Goal: Task Accomplishment & Management: Use online tool/utility

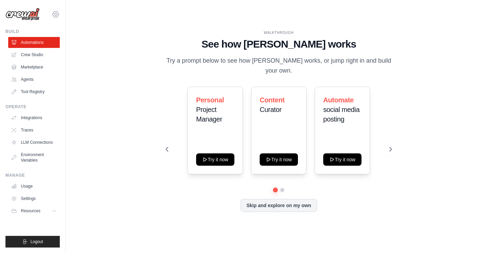
click at [54, 13] on icon at bounding box center [56, 14] width 6 height 6
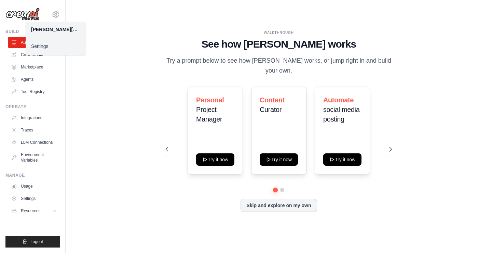
click at [60, 29] on div "[PERSON_NAME][EMAIL_ADDRESS][DOMAIN_NAME]" at bounding box center [55, 29] width 49 height 7
click at [54, 14] on icon at bounding box center [56, 14] width 8 height 8
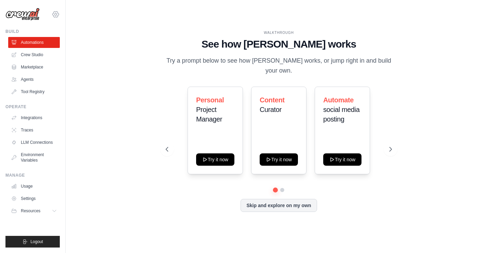
click at [54, 14] on icon at bounding box center [56, 14] width 8 height 8
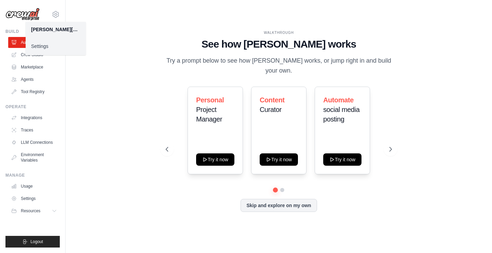
click at [39, 45] on link "Settings" at bounding box center [56, 46] width 60 height 12
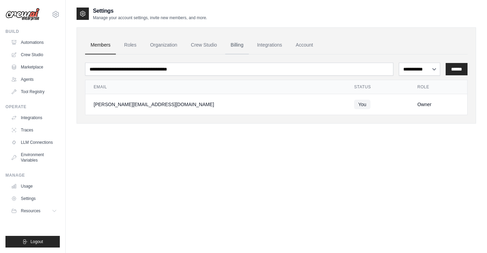
click at [237, 45] on link "Billing" at bounding box center [237, 45] width 24 height 18
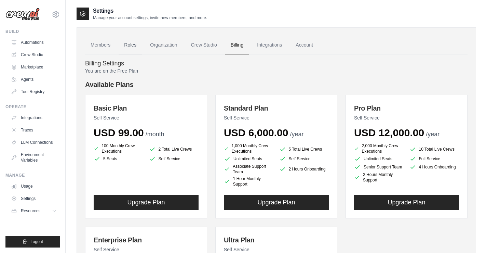
click at [131, 45] on link "Roles" at bounding box center [130, 45] width 23 height 18
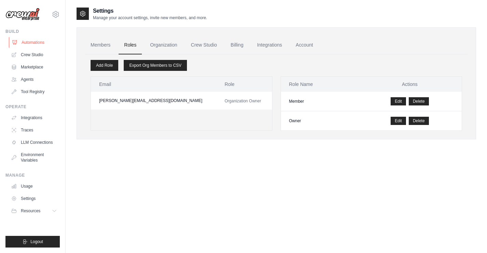
click at [31, 43] on link "Automations" at bounding box center [35, 42] width 52 height 11
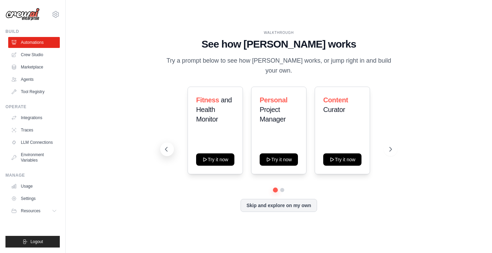
click at [169, 146] on icon at bounding box center [166, 149] width 7 height 7
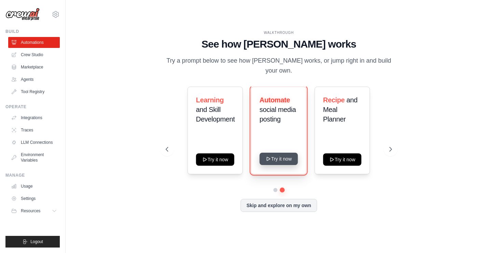
click at [276, 154] on button "Try it now" at bounding box center [279, 159] width 38 height 12
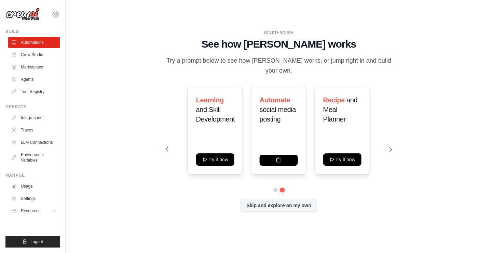
click at [55, 14] on icon at bounding box center [56, 14] width 2 height 2
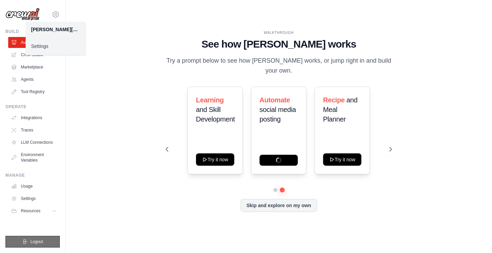
click at [42, 240] on span "Logout" at bounding box center [36, 241] width 13 height 5
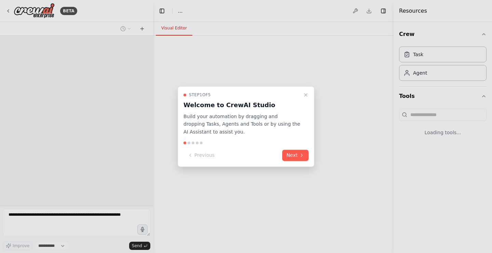
select select "****"
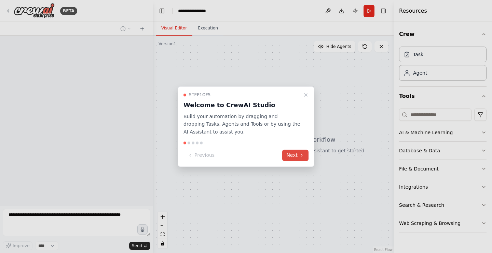
click at [293, 152] on button "Next" at bounding box center [295, 154] width 26 height 11
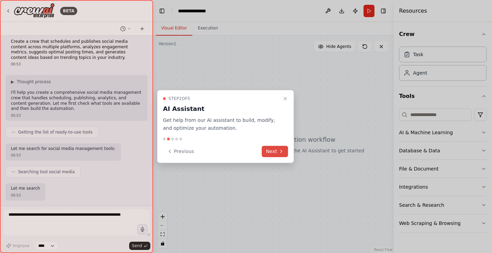
click at [281, 148] on button "Next" at bounding box center [275, 151] width 26 height 11
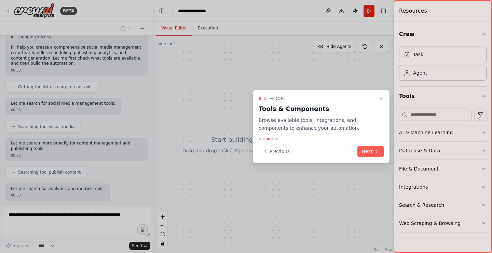
scroll to position [85, 0]
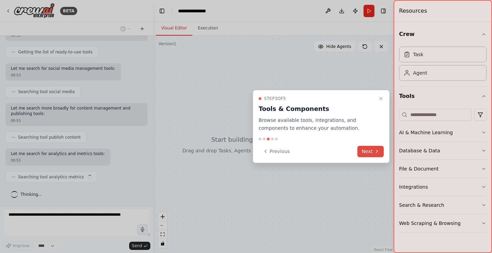
click at [370, 152] on button "Next" at bounding box center [371, 151] width 26 height 11
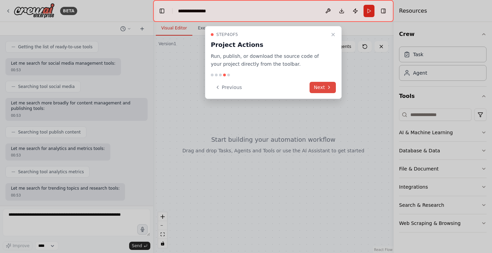
scroll to position [125, 0]
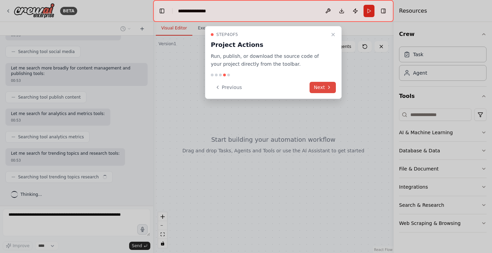
click at [329, 89] on icon at bounding box center [329, 86] width 5 height 5
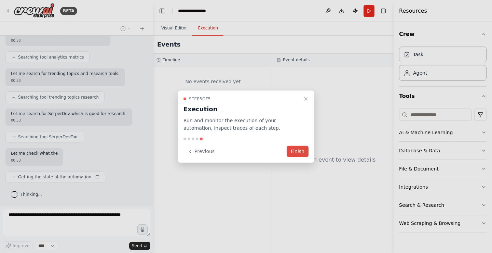
scroll to position [204, 0]
click at [298, 148] on button "Finish" at bounding box center [298, 151] width 22 height 11
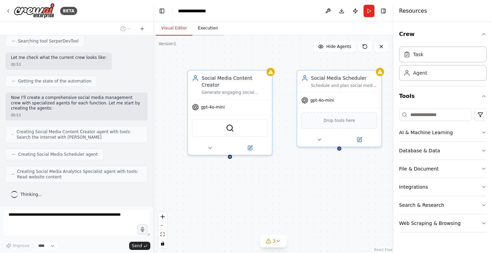
scroll to position [317, 0]
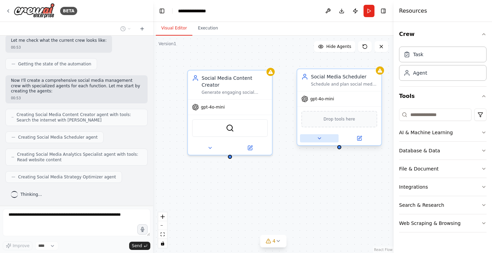
click at [319, 139] on icon at bounding box center [319, 137] width 3 height 1
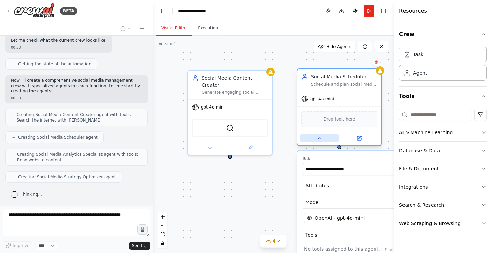
scroll to position [357, 0]
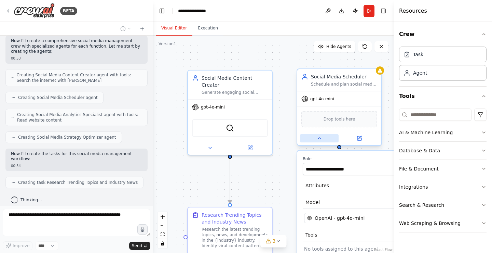
click at [319, 139] on icon at bounding box center [319, 137] width 3 height 1
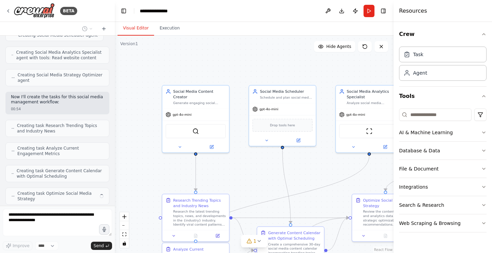
scroll to position [494, 0]
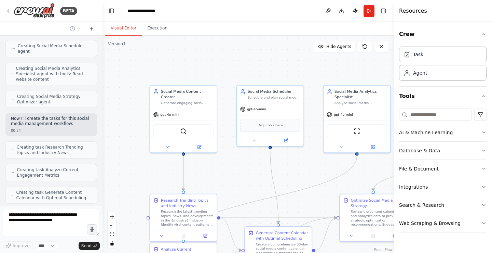
drag, startPoint x: 153, startPoint y: 72, endPoint x: 103, endPoint y: 74, distance: 50.3
click at [103, 74] on div "BETA Create a crew that schedules and publishes social media content across mul…" at bounding box center [246, 126] width 492 height 253
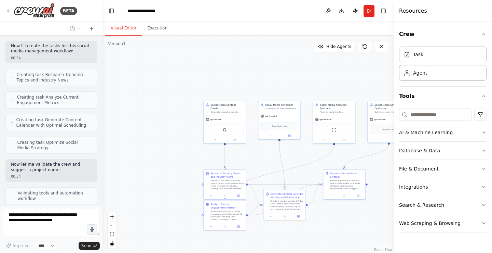
scroll to position [589, 0]
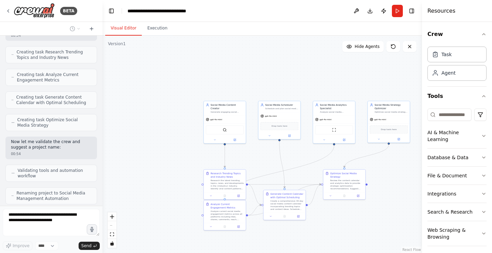
drag, startPoint x: 395, startPoint y: 57, endPoint x: 422, endPoint y: 61, distance: 27.6
click at [422, 61] on div at bounding box center [423, 126] width 3 height 253
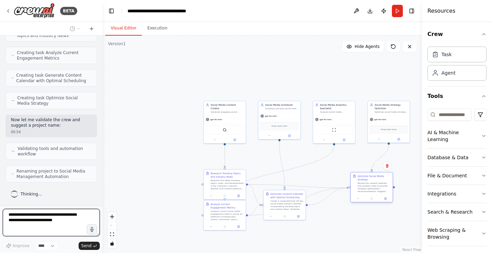
click at [375, 185] on div "BETA Create a crew that schedules and publishes social media content across mul…" at bounding box center [246, 126] width 492 height 253
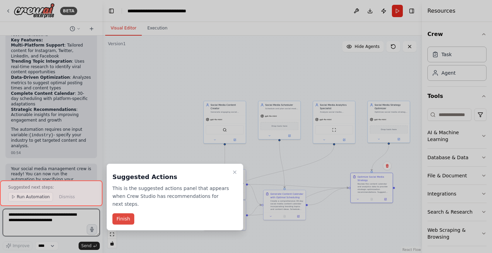
scroll to position [949, 0]
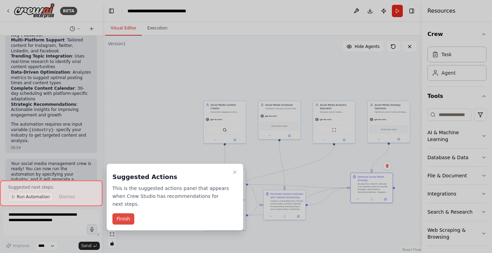
click at [121, 214] on button "Finish" at bounding box center [123, 218] width 22 height 11
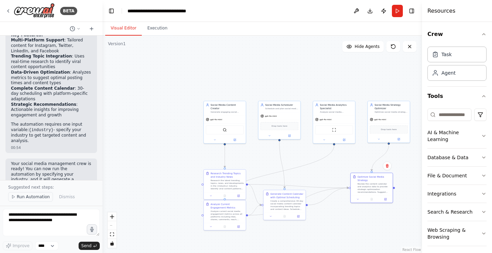
click at [38, 198] on span "Run Automation" at bounding box center [33, 196] width 33 height 5
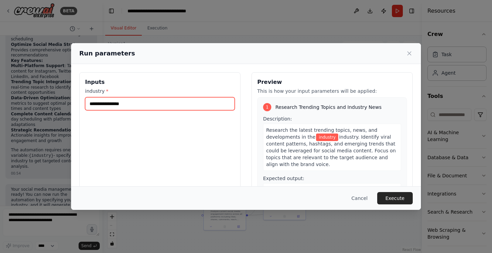
click at [119, 107] on input "industry *" at bounding box center [160, 103] width 150 height 13
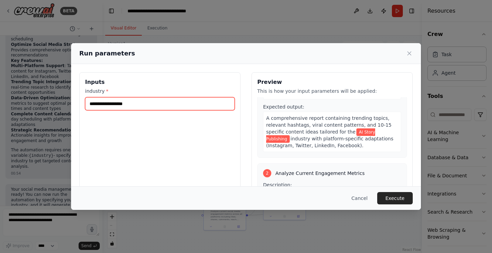
scroll to position [185, 0]
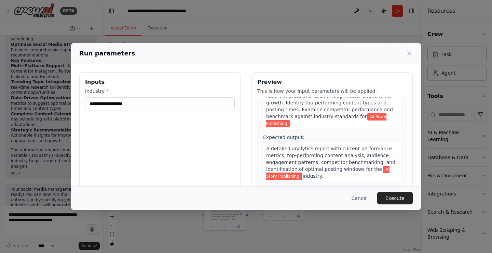
click at [281, 159] on span "A detailed analytics report with current performance metrics, top-performing co…" at bounding box center [330, 159] width 129 height 26
click at [106, 103] on input "**********" at bounding box center [160, 103] width 150 height 13
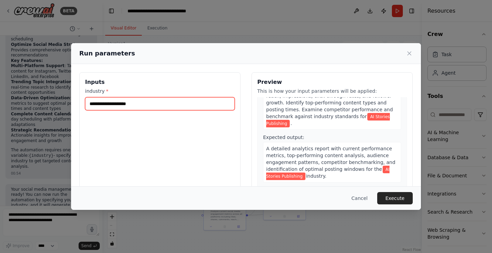
click at [110, 102] on input "**********" at bounding box center [160, 103] width 150 height 13
drag, startPoint x: 110, startPoint y: 103, endPoint x: 72, endPoint y: 101, distance: 38.4
click at [72, 101] on div "**********" at bounding box center [246, 153] width 350 height 178
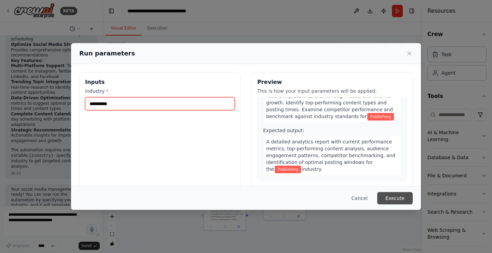
type input "**********"
click at [395, 200] on button "Execute" at bounding box center [395, 198] width 36 height 12
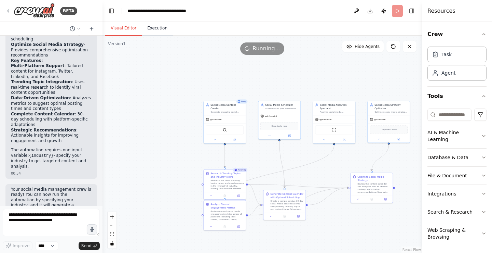
click at [152, 30] on button "Execution" at bounding box center [157, 28] width 31 height 14
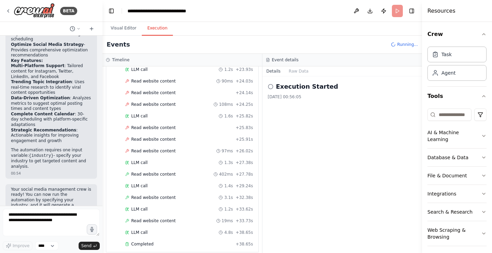
scroll to position [665, 0]
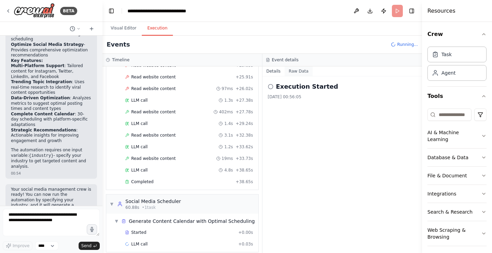
click at [292, 72] on button "Raw Data" at bounding box center [299, 71] width 28 height 10
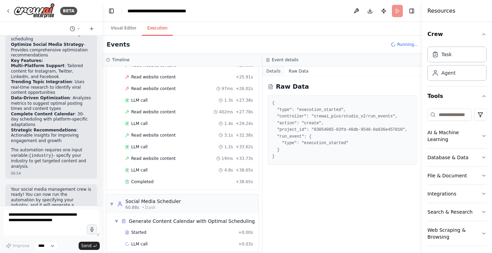
click at [273, 71] on button "Details" at bounding box center [274, 71] width 23 height 10
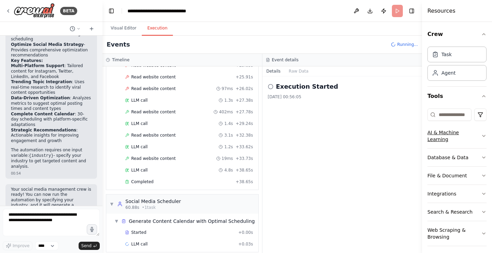
click at [484, 133] on icon "button" at bounding box center [483, 135] width 5 height 5
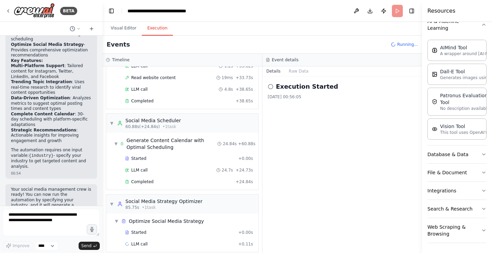
scroll to position [112, 0]
click at [123, 27] on button "Visual Editor" at bounding box center [123, 28] width 37 height 14
click at [155, 30] on button "Execution" at bounding box center [157, 28] width 31 height 14
click at [119, 25] on button "Visual Editor" at bounding box center [123, 28] width 37 height 14
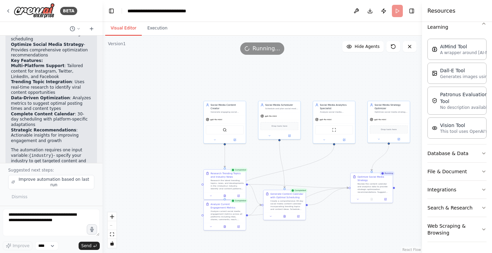
scroll to position [949, 0]
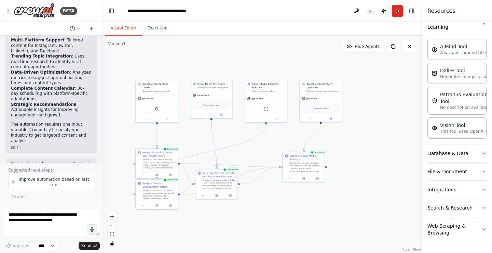
drag, startPoint x: 308, startPoint y: 90, endPoint x: 240, endPoint y: 69, distance: 71.2
click at [240, 69] on div ".deletable-edge-delete-btn { width: 20px; height: 20px; border: 0px solid #ffff…" at bounding box center [263, 144] width 320 height 217
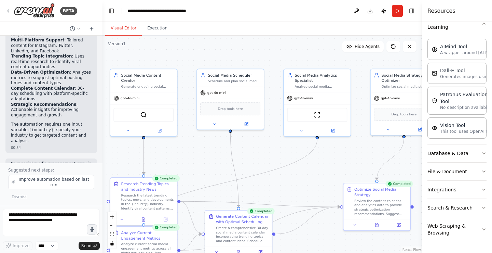
drag, startPoint x: 247, startPoint y: 61, endPoint x: 298, endPoint y: 56, distance: 51.1
click at [298, 56] on div ".deletable-edge-delete-btn { width: 20px; height: 20px; border: 0px solid #ffff…" at bounding box center [263, 144] width 320 height 217
click at [162, 28] on button "Execution" at bounding box center [157, 28] width 31 height 14
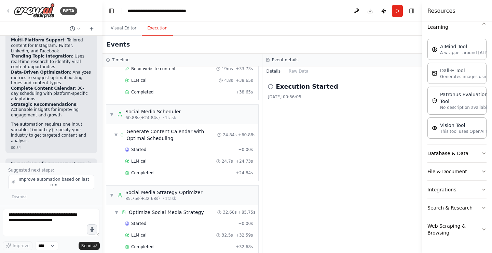
scroll to position [757, 0]
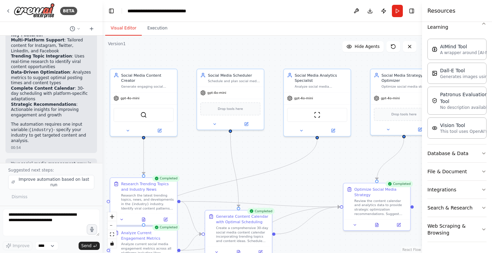
click at [129, 26] on button "Visual Editor" at bounding box center [123, 28] width 37 height 14
click at [158, 28] on button "Execution" at bounding box center [157, 28] width 31 height 14
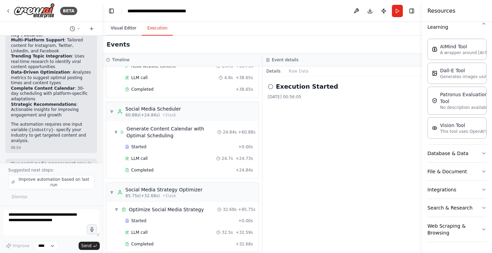
click at [128, 32] on button "Visual Editor" at bounding box center [123, 28] width 37 height 14
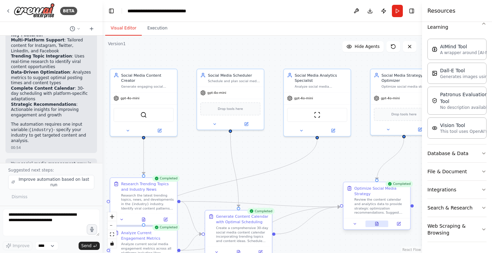
click at [377, 224] on icon at bounding box center [376, 224] width 1 height 0
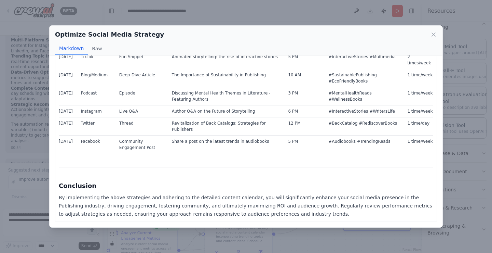
scroll to position [951, 0]
click at [436, 32] on icon at bounding box center [433, 34] width 7 height 7
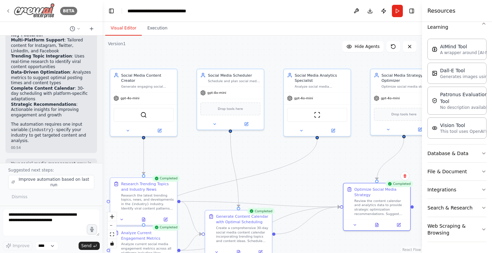
click at [9, 11] on icon at bounding box center [7, 10] width 5 height 5
